Goal: Task Accomplishment & Management: Manage account settings

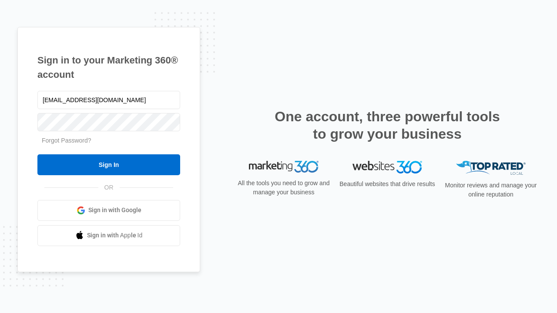
type input "[EMAIL_ADDRESS][DOMAIN_NAME]"
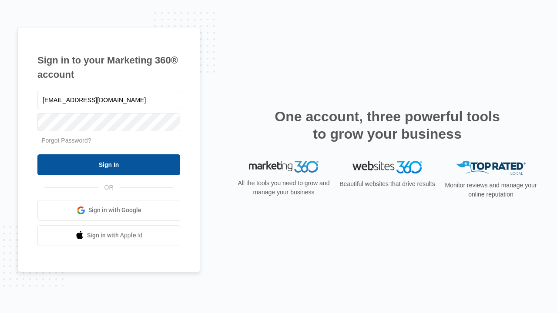
click at [109, 165] on input "Sign In" at bounding box center [108, 165] width 143 height 21
